Goal: Find specific page/section: Find specific page/section

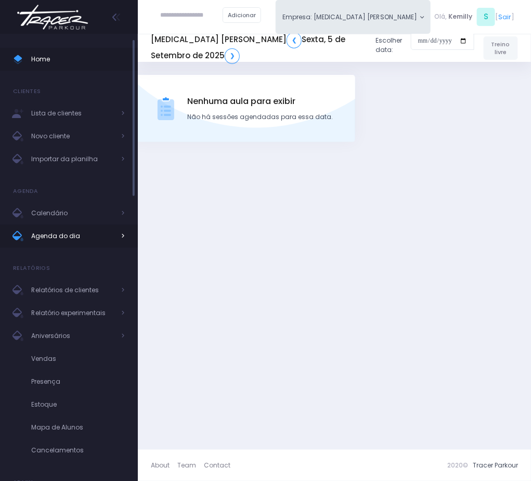
click at [72, 239] on span "Agenda do dia" at bounding box center [72, 236] width 83 height 14
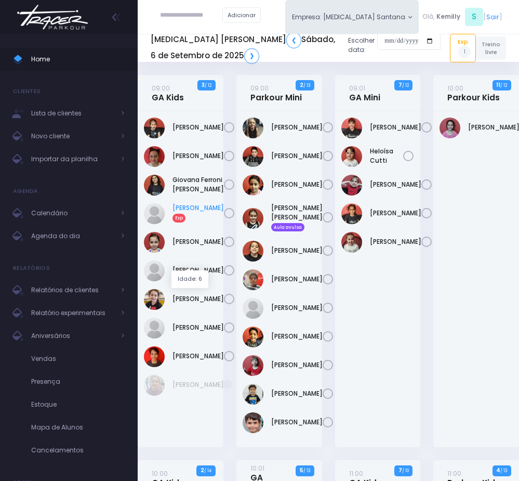
click at [178, 222] on link "Helena Guedes Exp" at bounding box center [198, 212] width 51 height 19
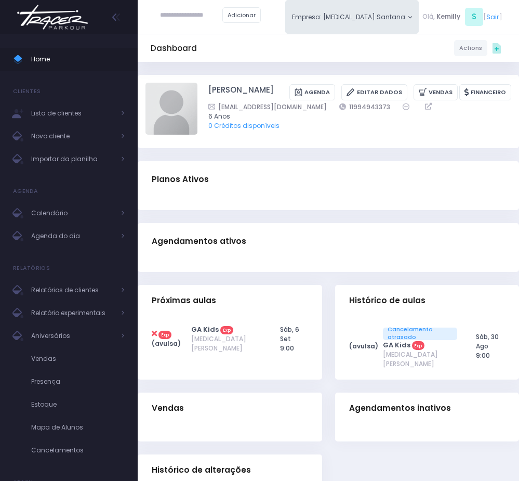
click at [366, 210] on div at bounding box center [329, 204] width 382 height 12
drag, startPoint x: 364, startPoint y: 209, endPoint x: 362, endPoint y: 194, distance: 15.7
click at [370, 207] on div at bounding box center [329, 204] width 382 height 12
click at [295, 57] on div "Dashboard Actions Choose Label: Customer Partner Suplier Member Staff Add new" at bounding box center [329, 48] width 382 height 19
